Goal: Task Accomplishment & Management: Use online tool/utility

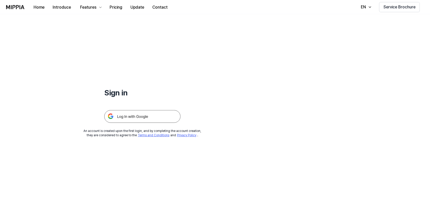
click at [142, 116] on img at bounding box center [142, 116] width 76 height 13
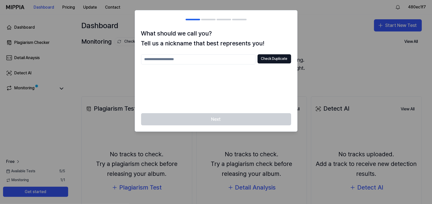
click at [190, 55] on input "text" at bounding box center [198, 59] width 114 height 10
type input "********"
click at [249, 92] on div "******** Check Duplicate" at bounding box center [216, 80] width 150 height 53
click at [275, 56] on button "Check Duplicate" at bounding box center [274, 58] width 34 height 9
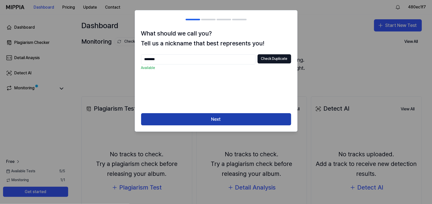
click at [217, 121] on button "Next" at bounding box center [216, 119] width 150 height 12
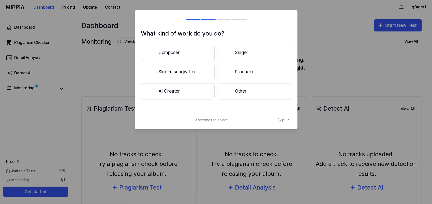
click at [173, 53] on button "Composer" at bounding box center [177, 53] width 73 height 16
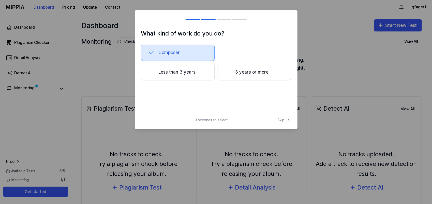
click at [258, 77] on button "3 years or more" at bounding box center [253, 72] width 73 height 17
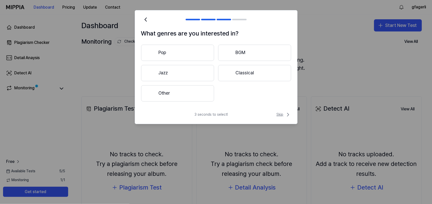
click at [280, 115] on span "Skip" at bounding box center [283, 115] width 14 height 6
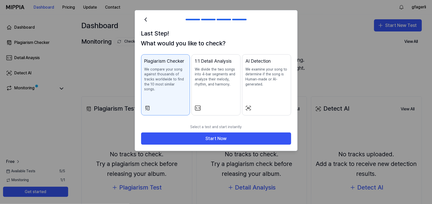
click at [219, 106] on button "1:1 Detail Analysis We divide the two songs into 4-bar segments and analyze the…" at bounding box center [215, 84] width 49 height 61
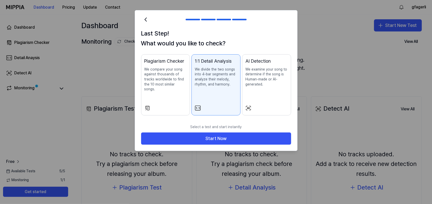
click at [164, 96] on div "Plagiarism Checker We compare your song against thousands of tracks worldwide t…" at bounding box center [165, 80] width 42 height 44
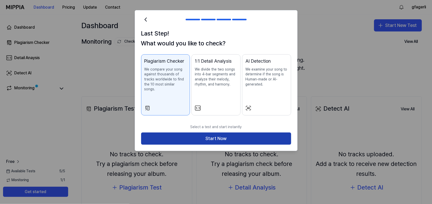
click at [213, 135] on button "Start Now" at bounding box center [216, 139] width 150 height 12
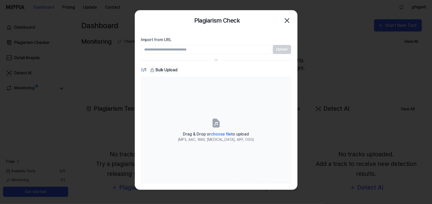
click at [278, 52] on div "Upload" at bounding box center [216, 49] width 150 height 9
click at [222, 50] on input "Import from URL" at bounding box center [206, 49] width 130 height 9
click at [171, 71] on div "Bulk Upload" at bounding box center [164, 70] width 30 height 7
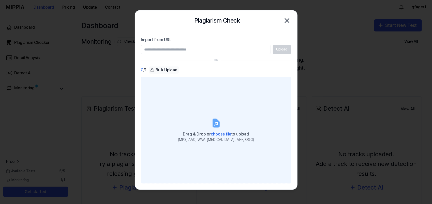
click at [217, 125] on icon at bounding box center [216, 123] width 10 height 10
click at [0, 0] on input "Drag & Drop or choose file to upload (MP3, AAC, WAV, FLAC, AIFF, OGG)" at bounding box center [0, 0] width 0 height 0
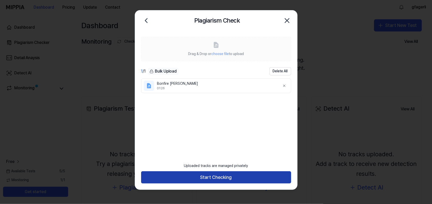
click at [222, 179] on button "Start Checking" at bounding box center [216, 177] width 150 height 12
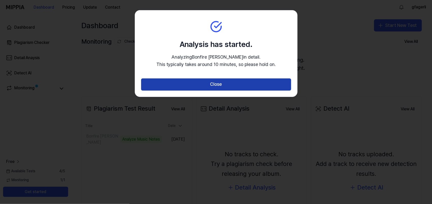
click at [224, 81] on button "Close" at bounding box center [216, 85] width 150 height 12
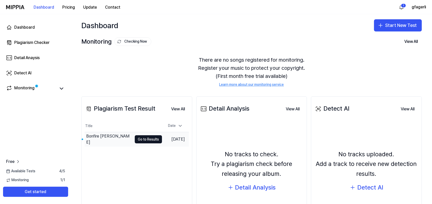
click at [106, 139] on div "Bonfire Geoffrey snip" at bounding box center [109, 139] width 46 height 12
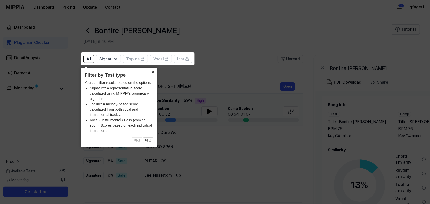
click at [151, 73] on button "×" at bounding box center [153, 71] width 8 height 7
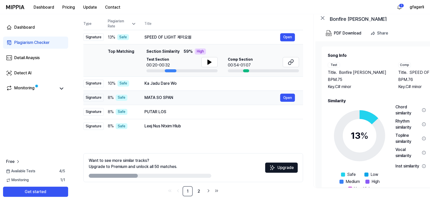
scroll to position [51, 0]
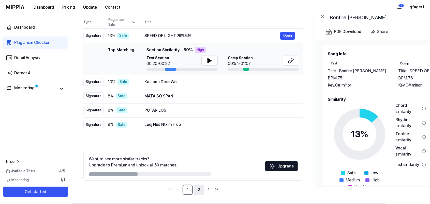
click at [199, 191] on link "2" at bounding box center [199, 190] width 10 height 10
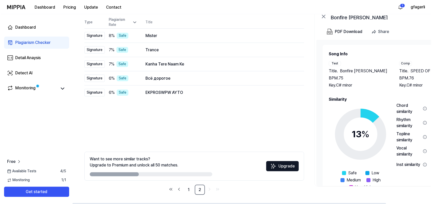
scroll to position [0, 0]
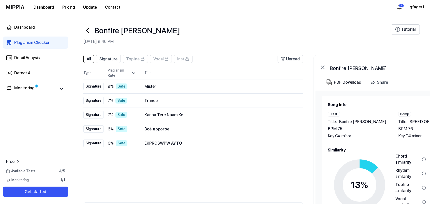
click at [88, 30] on icon at bounding box center [87, 30] width 8 height 8
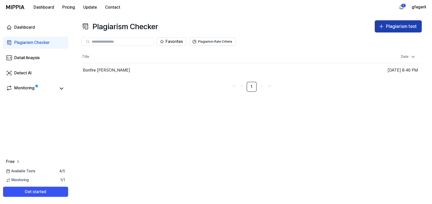
click at [407, 27] on div "Plagiarism test" at bounding box center [401, 26] width 31 height 7
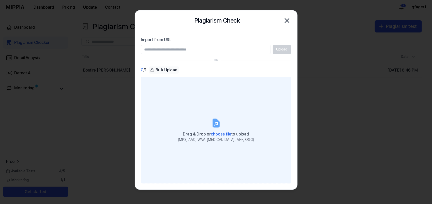
click at [210, 129] on label "Drag & Drop or choose file to upload (MP3, AAC, WAV, FLAC, AIFF, OGG)" at bounding box center [216, 130] width 150 height 107
click at [0, 0] on input "Drag & Drop or choose file to upload (MP3, AAC, WAV, FLAC, AIFF, OGG)" at bounding box center [0, 0] width 0 height 0
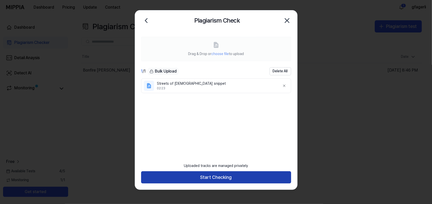
click at [217, 173] on footer "Uploaded tracks are managed privately Start Checking" at bounding box center [216, 172] width 150 height 23
drag, startPoint x: 217, startPoint y: 173, endPoint x: 216, endPoint y: 178, distance: 5.2
click at [216, 178] on button "Start Checking" at bounding box center [216, 177] width 150 height 12
click at [214, 179] on button "Start Checking" at bounding box center [216, 177] width 150 height 12
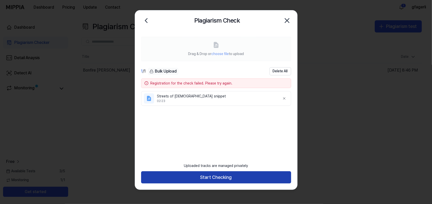
click at [208, 176] on button "Start Checking" at bounding box center [216, 177] width 150 height 12
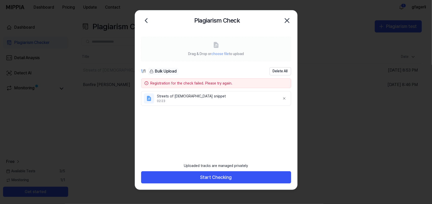
click at [285, 22] on icon "button" at bounding box center [287, 21] width 8 height 8
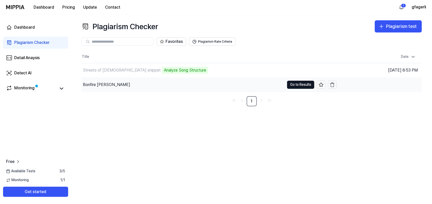
click at [111, 83] on div "Bonfire Geoffrey snip" at bounding box center [106, 85] width 47 height 6
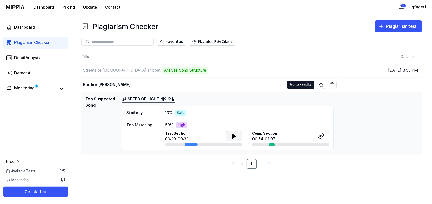
click at [236, 136] on icon at bounding box center [234, 136] width 6 height 6
click at [130, 99] on link "SPEED OF LIGHT 제이오원" at bounding box center [148, 99] width 53 height 6
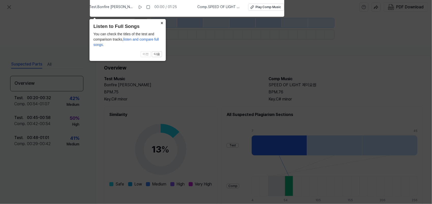
click at [164, 21] on button "×" at bounding box center [162, 22] width 8 height 7
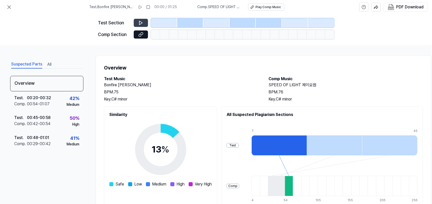
click at [142, 24] on icon at bounding box center [140, 22] width 5 height 5
click at [138, 21] on icon at bounding box center [140, 22] width 5 height 5
click at [142, 23] on icon at bounding box center [140, 22] width 5 height 5
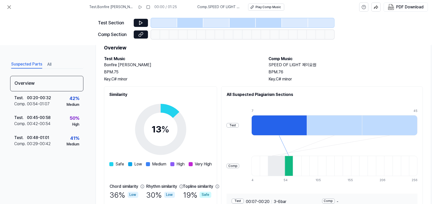
scroll to position [67, 0]
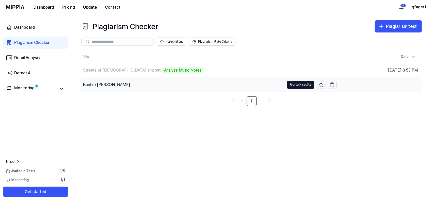
click at [113, 86] on div "Bonfire Geoffrey snip" at bounding box center [106, 85] width 47 height 6
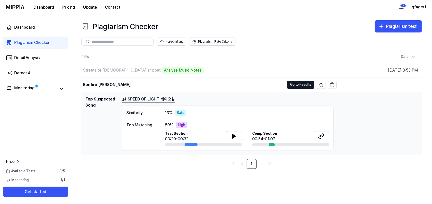
drag, startPoint x: 185, startPoint y: 100, endPoint x: 166, endPoint y: 98, distance: 19.2
click at [177, 101] on div "SPEED OF LIGHT 제이오원" at bounding box center [269, 99] width 295 height 6
drag, startPoint x: 120, startPoint y: 100, endPoint x: 176, endPoint y: 101, distance: 55.9
click at [176, 101] on div "Top Suspected Song SPEED OF LIGHT 제이오원 Similarity 13 % Safe Top Matching 59 % H…" at bounding box center [251, 123] width 332 height 55
drag, startPoint x: 176, startPoint y: 101, endPoint x: 171, endPoint y: 99, distance: 5.5
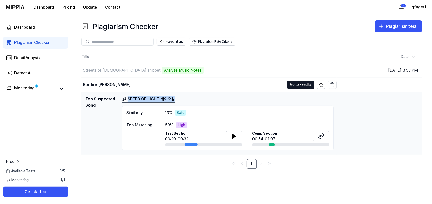
copy link "SPEED OF LIGHT 제이오원"
click at [349, 155] on div "Title Date Streets of God snippet 22% Go to Results Oct 13, 2025, 8:53 PM Bonfi…" at bounding box center [251, 110] width 340 height 118
